Goal: Task Accomplishment & Management: Manage account settings

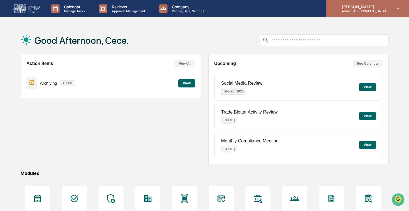
click at [338, 16] on div "[PERSON_NAME] Admin • [GEOGRAPHIC_DATA] Wealth Advisors" at bounding box center [366, 8] width 83 height 17
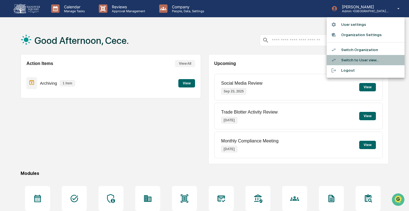
click at [341, 58] on li "Switch to User view..." at bounding box center [365, 60] width 78 height 10
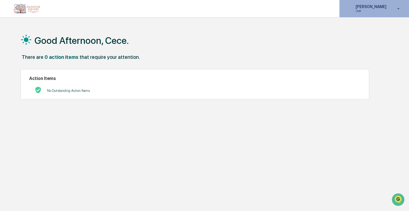
click at [370, 9] on p "User" at bounding box center [370, 11] width 38 height 4
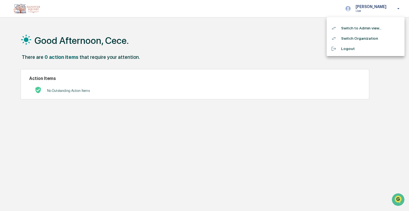
click at [366, 27] on li "Switch to Admin view..." at bounding box center [365, 28] width 78 height 10
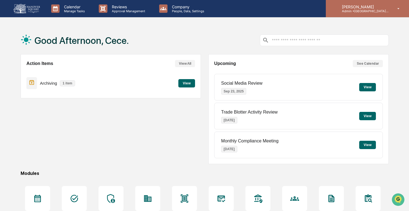
click at [344, 9] on p "Admin • [GEOGRAPHIC_DATA] Wealth Advisors" at bounding box center [363, 11] width 52 height 4
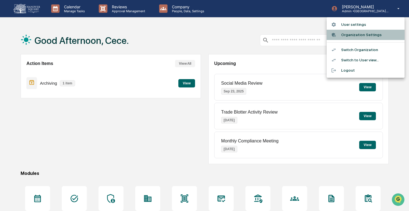
click at [348, 38] on li "Organization Settings" at bounding box center [365, 35] width 78 height 10
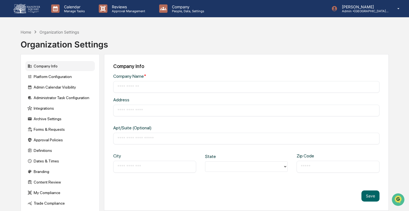
type input "**********"
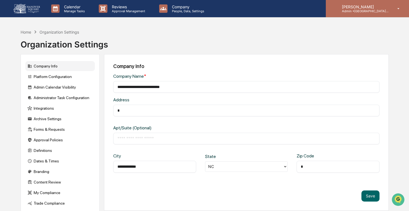
click at [380, 4] on div "[PERSON_NAME] Admin • [GEOGRAPHIC_DATA] Wealth Advisors" at bounding box center [366, 8] width 83 height 17
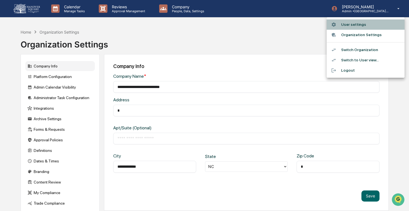
click at [371, 27] on li "User settings" at bounding box center [365, 24] width 78 height 10
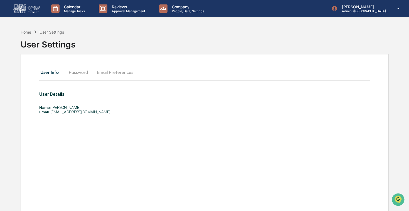
click at [80, 73] on button "Password" at bounding box center [78, 72] width 28 height 13
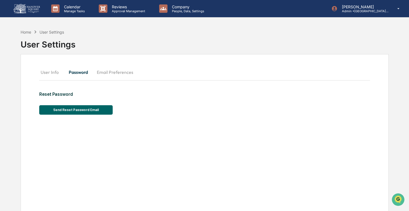
click at [112, 73] on button "Email Preferences" at bounding box center [114, 72] width 45 height 13
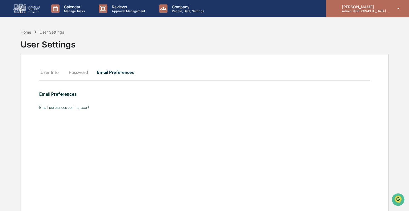
click at [357, 11] on p "Admin • [GEOGRAPHIC_DATA] Wealth Advisors" at bounding box center [363, 11] width 52 height 4
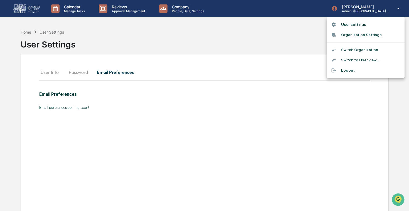
click at [360, 33] on li "Organization Settings" at bounding box center [365, 35] width 78 height 10
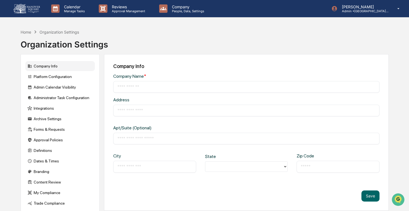
type input "**********"
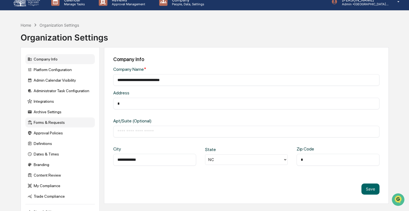
scroll to position [8, 0]
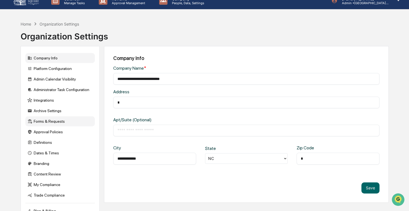
click at [59, 125] on div "Forms & Requests" at bounding box center [59, 121] width 69 height 10
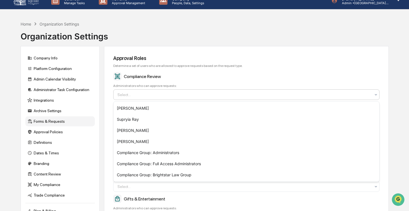
click at [160, 96] on div at bounding box center [243, 95] width 253 height 6
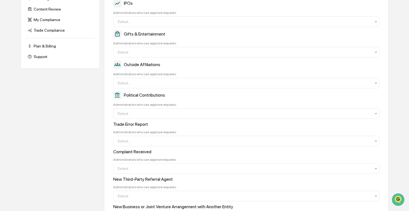
scroll to position [0, 0]
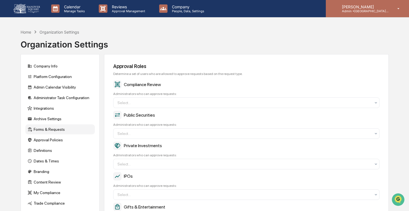
click at [363, 8] on p "[PERSON_NAME]" at bounding box center [363, 6] width 52 height 5
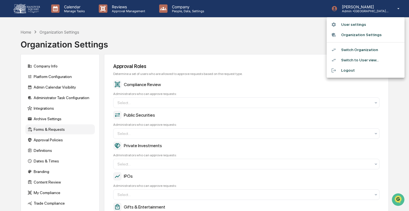
click at [370, 51] on li "Switch Organization" at bounding box center [365, 50] width 78 height 10
